Goal: Find specific page/section: Find specific page/section

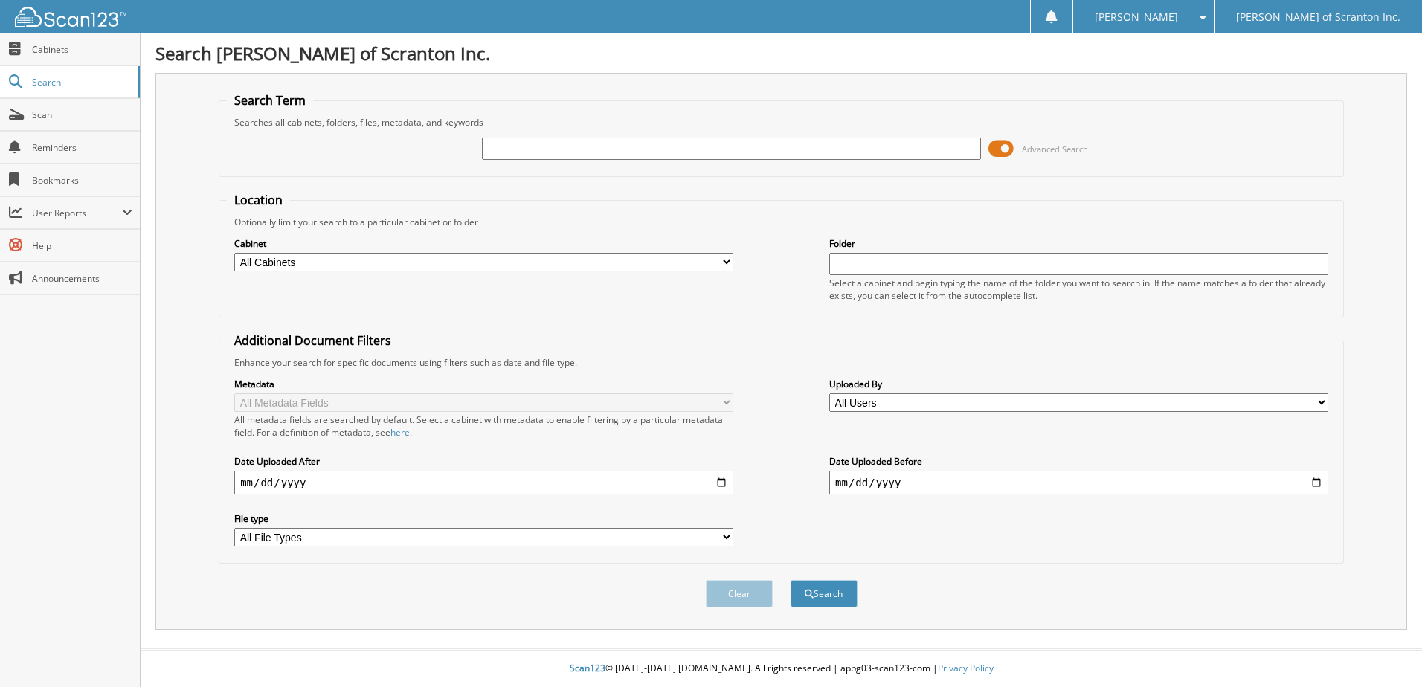
click at [514, 151] on input "text" at bounding box center [731, 149] width 499 height 22
type input "[PERSON_NAME]"
click at [825, 598] on button "Search" at bounding box center [824, 594] width 67 height 28
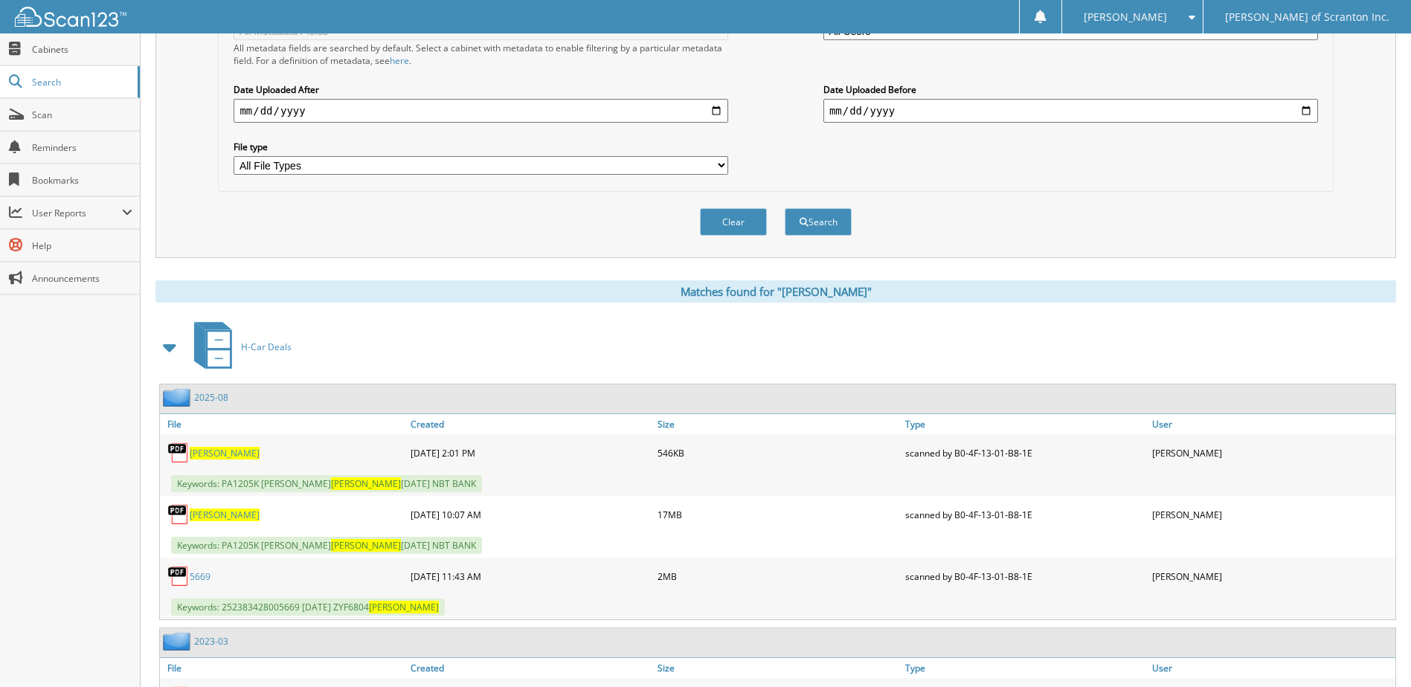
scroll to position [446, 0]
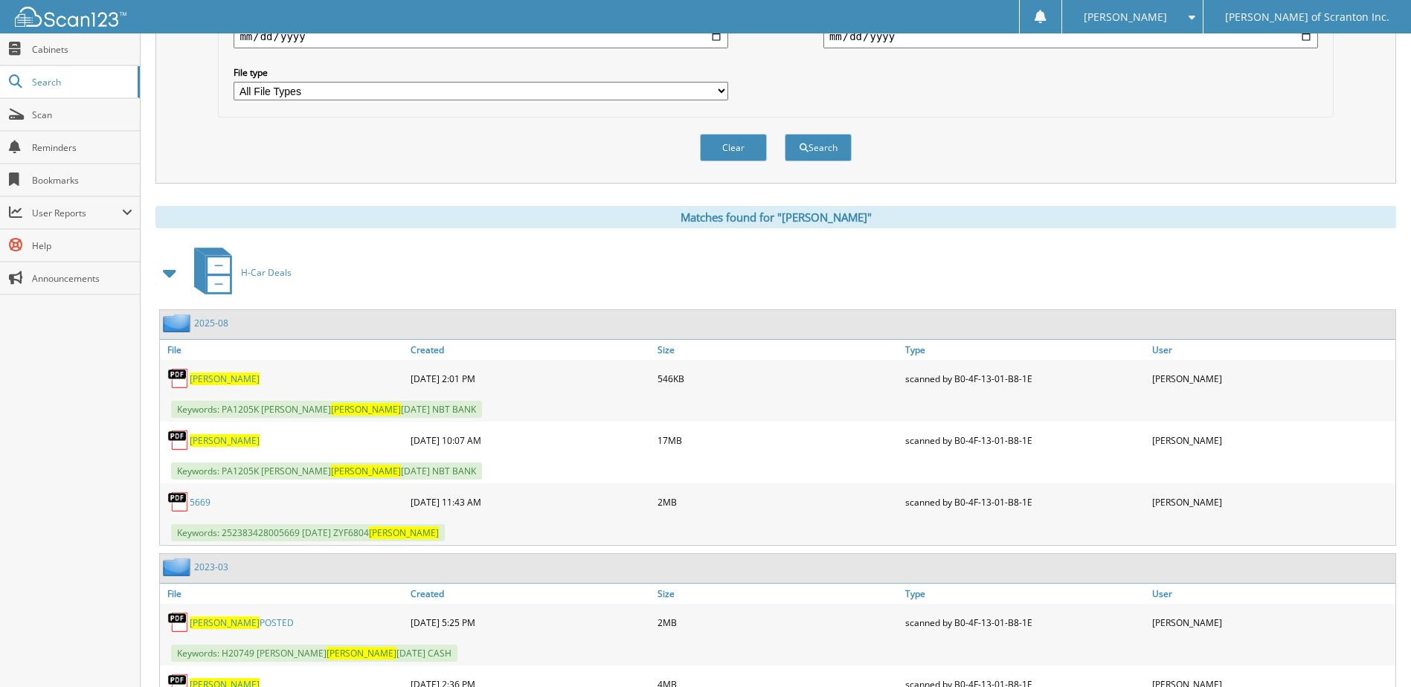
click at [202, 376] on span "[PERSON_NAME]" at bounding box center [225, 379] width 70 height 13
drag, startPoint x: 1167, startPoint y: 3, endPoint x: 208, endPoint y: 440, distance: 1054.7
click at [208, 440] on span "[PERSON_NAME]" at bounding box center [225, 440] width 70 height 13
